Goal: Browse casually

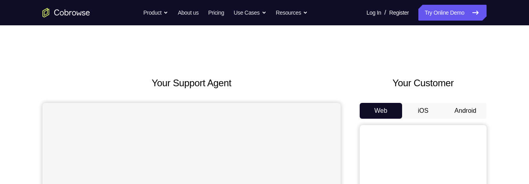
click at [474, 107] on button "Android" at bounding box center [465, 111] width 42 height 16
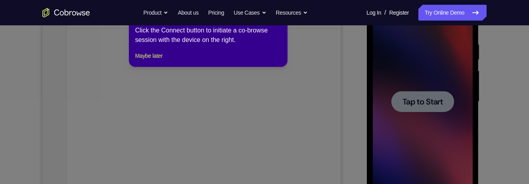
scroll to position [133, 0]
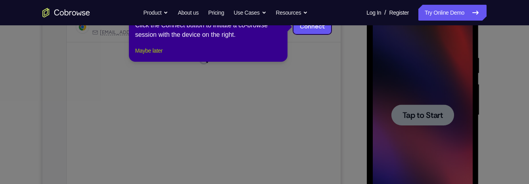
click at [140, 56] on button "Maybe later" at bounding box center [148, 51] width 27 height 10
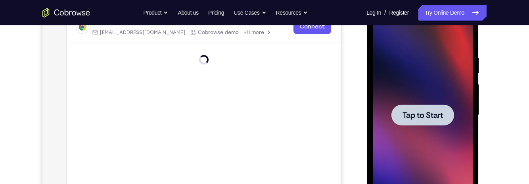
click at [431, 106] on div at bounding box center [422, 115] width 63 height 21
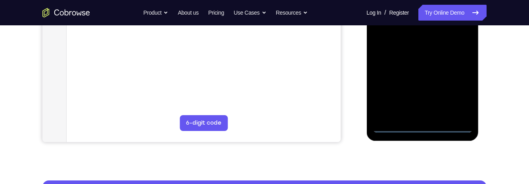
scroll to position [228, 0]
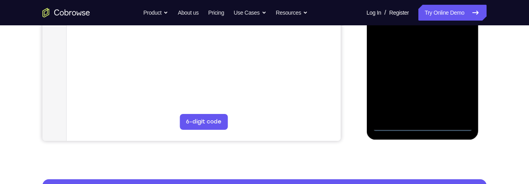
click at [431, 128] on div at bounding box center [422, 21] width 100 height 222
click at [459, 91] on div at bounding box center [422, 21] width 100 height 222
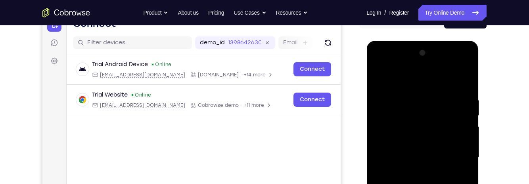
scroll to position [90, 0]
click at [420, 82] on div at bounding box center [422, 158] width 100 height 222
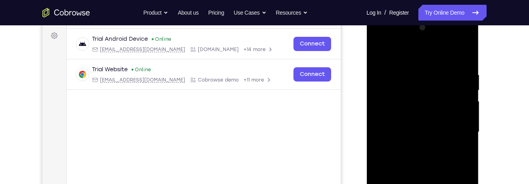
scroll to position [124, 0]
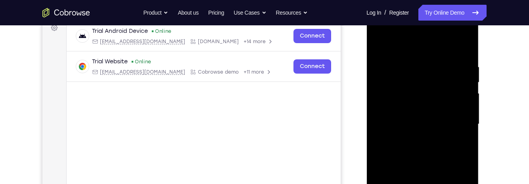
click at [430, 81] on div at bounding box center [422, 124] width 100 height 222
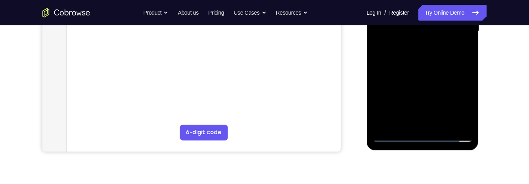
scroll to position [218, 0]
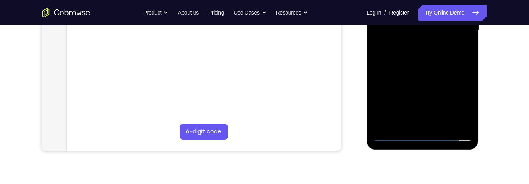
click at [392, 119] on div at bounding box center [422, 30] width 100 height 222
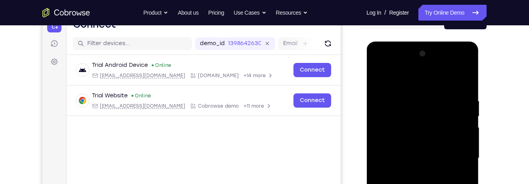
scroll to position [89, 0]
click at [456, 68] on div at bounding box center [422, 159] width 100 height 222
click at [392, 66] on div at bounding box center [422, 159] width 100 height 222
click at [417, 115] on div at bounding box center [422, 159] width 100 height 222
click at [419, 82] on div at bounding box center [422, 159] width 100 height 222
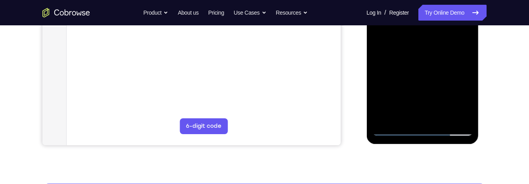
scroll to position [225, 0]
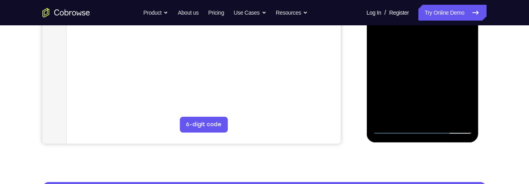
click at [417, 119] on div at bounding box center [422, 23] width 100 height 222
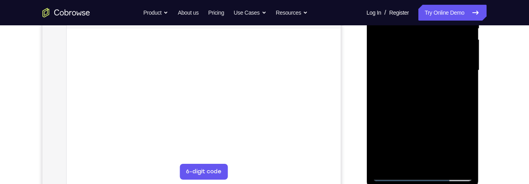
scroll to position [143, 0]
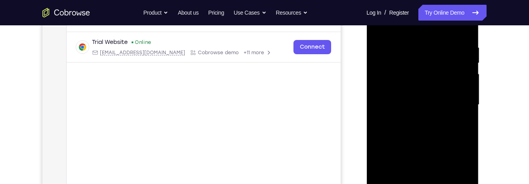
click at [452, 96] on div at bounding box center [422, 105] width 100 height 222
click at [444, 83] on div at bounding box center [422, 105] width 100 height 222
click at [457, 107] on div at bounding box center [422, 105] width 100 height 222
click at [454, 133] on div at bounding box center [422, 105] width 100 height 222
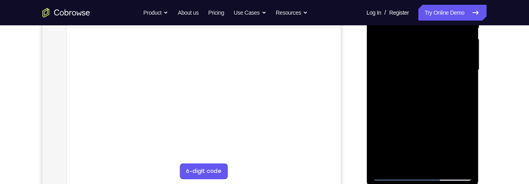
scroll to position [179, 0]
click at [447, 107] on div at bounding box center [422, 69] width 100 height 222
click at [468, 153] on div at bounding box center [422, 69] width 100 height 222
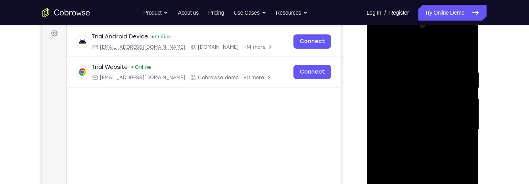
scroll to position [115, 0]
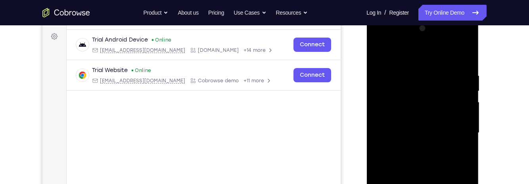
click at [409, 71] on div at bounding box center [422, 133] width 100 height 222
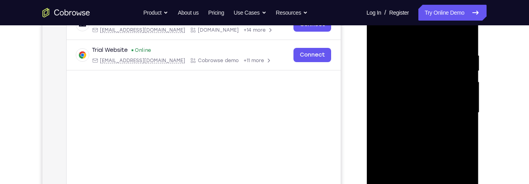
scroll to position [125, 0]
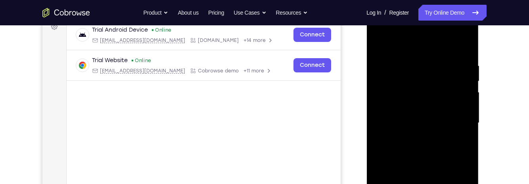
click at [462, 46] on div at bounding box center [422, 123] width 100 height 222
click at [432, 58] on div at bounding box center [422, 123] width 100 height 222
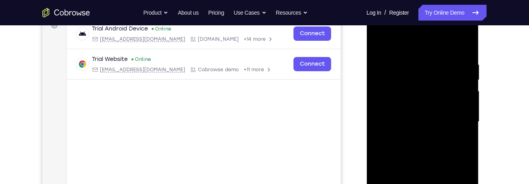
scroll to position [128, 0]
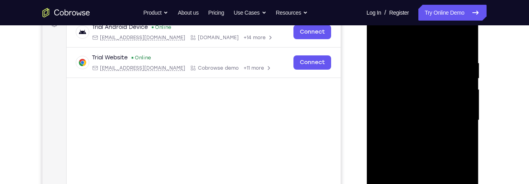
click at [462, 48] on div at bounding box center [422, 121] width 100 height 222
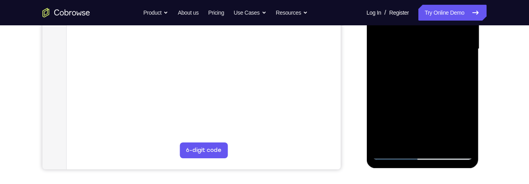
scroll to position [201, 0]
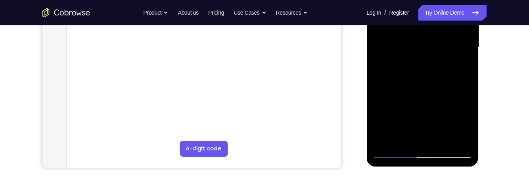
click at [380, 144] on div at bounding box center [422, 48] width 100 height 222
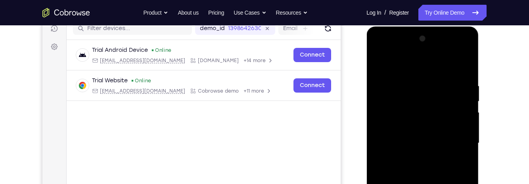
scroll to position [104, 0]
click at [411, 80] on div at bounding box center [422, 144] width 100 height 222
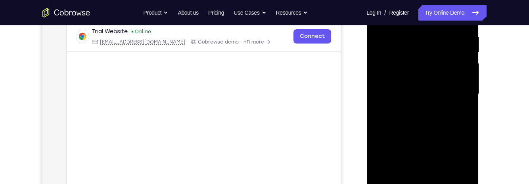
scroll to position [154, 0]
click at [462, 112] on div at bounding box center [422, 94] width 100 height 222
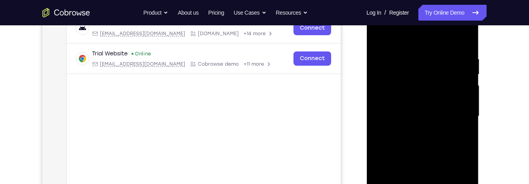
scroll to position [124, 0]
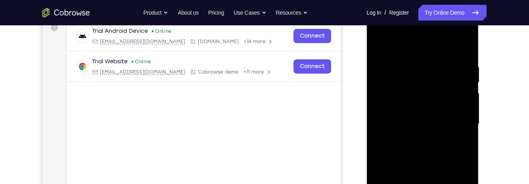
click at [462, 134] on div at bounding box center [422, 124] width 100 height 222
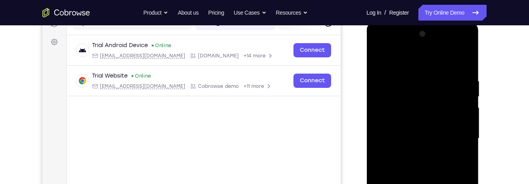
scroll to position [109, 0]
click at [466, 131] on div at bounding box center [422, 139] width 100 height 222
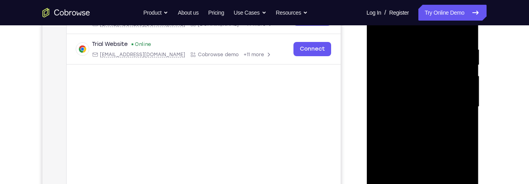
click at [466, 129] on div at bounding box center [422, 107] width 100 height 222
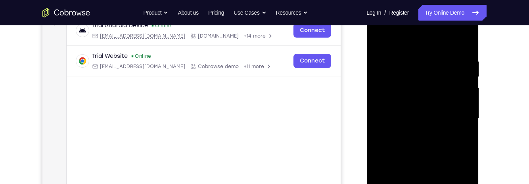
click at [464, 128] on div at bounding box center [422, 119] width 100 height 222
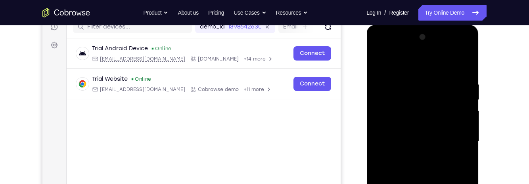
scroll to position [104, 0]
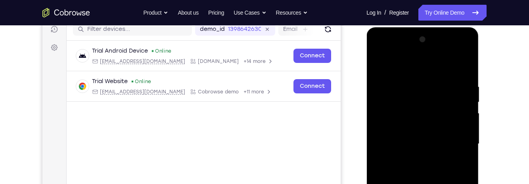
click at [462, 70] on div at bounding box center [422, 144] width 100 height 222
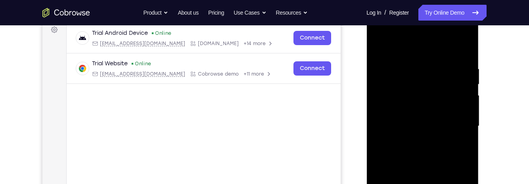
scroll to position [123, 0]
click at [457, 48] on div at bounding box center [422, 125] width 100 height 222
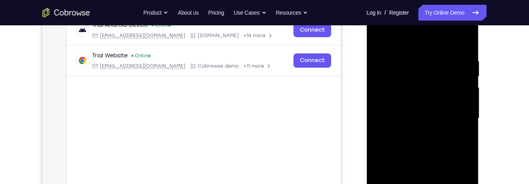
scroll to position [129, 0]
click at [467, 100] on div at bounding box center [422, 119] width 100 height 222
click at [463, 84] on div at bounding box center [422, 119] width 100 height 222
click at [468, 83] on div at bounding box center [422, 119] width 100 height 222
click at [457, 44] on div at bounding box center [422, 119] width 100 height 222
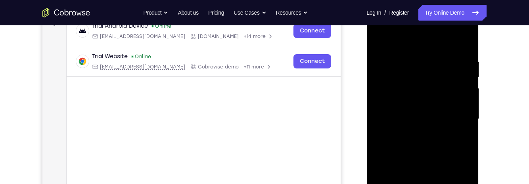
click at [448, 106] on div at bounding box center [422, 119] width 100 height 222
click at [465, 44] on div at bounding box center [422, 119] width 100 height 222
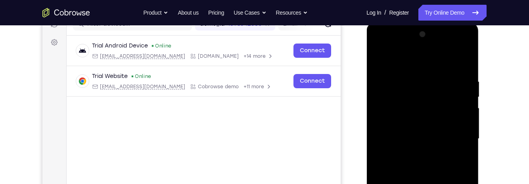
scroll to position [108, 0]
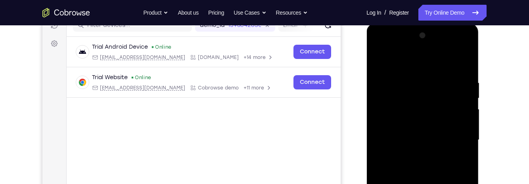
click at [457, 46] on div at bounding box center [422, 140] width 100 height 222
click at [412, 64] on div at bounding box center [422, 140] width 100 height 222
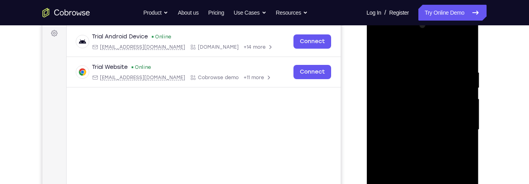
scroll to position [117, 0]
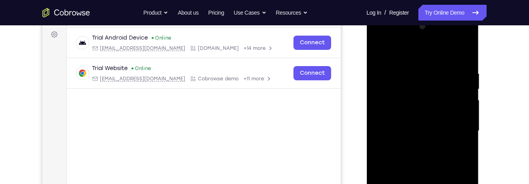
click at [454, 37] on div at bounding box center [422, 131] width 100 height 222
click at [435, 72] on div at bounding box center [422, 131] width 100 height 222
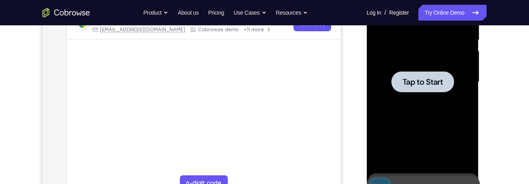
scroll to position [0, 0]
